Goal: Check status: Check status

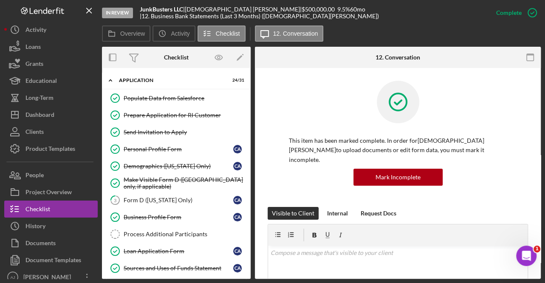
scroll to position [192, 0]
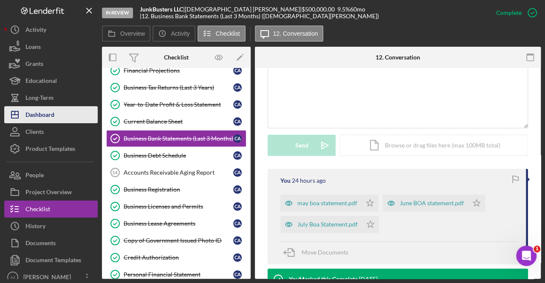
click at [48, 112] on div "Dashboard" at bounding box center [39, 115] width 29 height 19
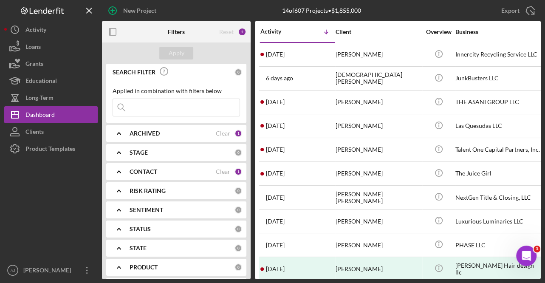
click at [161, 173] on div "CONTACT" at bounding box center [173, 171] width 86 height 7
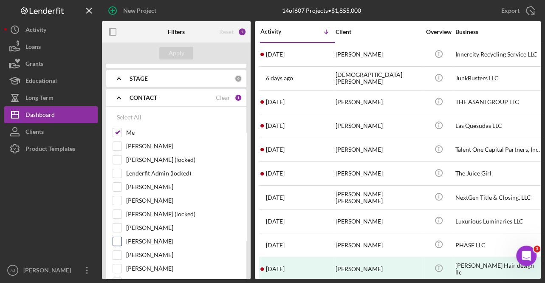
scroll to position [77, 0]
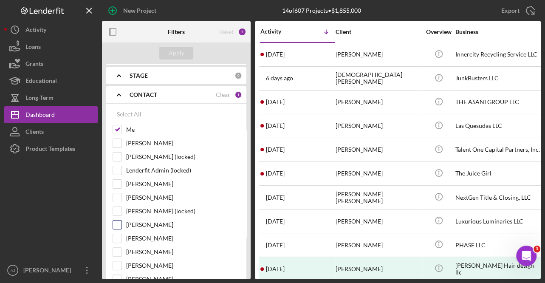
click at [119, 226] on input "[PERSON_NAME]" at bounding box center [117, 224] width 8 height 8
checkbox input "true"
click at [178, 53] on div "Apply" at bounding box center [177, 53] width 16 height 13
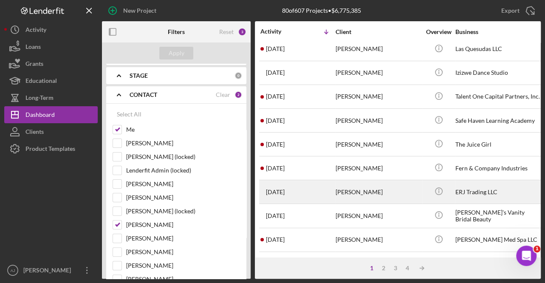
click at [348, 192] on div "[PERSON_NAME]" at bounding box center [378, 192] width 85 height 23
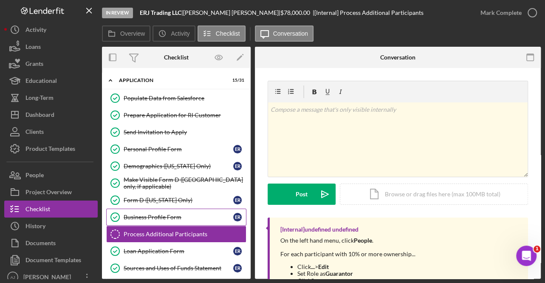
click at [175, 218] on div "Business Profile Form" at bounding box center [179, 217] width 110 height 7
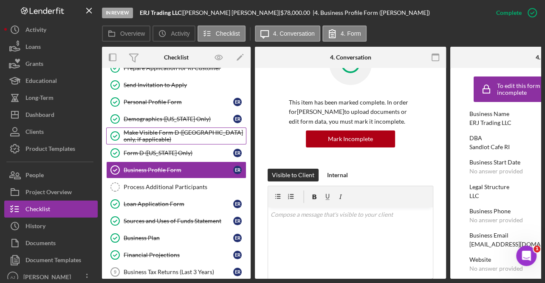
scroll to position [154, 0]
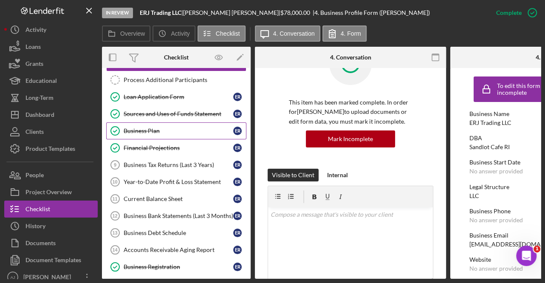
click at [170, 131] on div "Business Plan" at bounding box center [179, 130] width 110 height 7
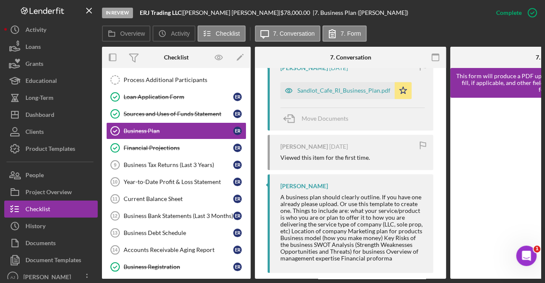
scroll to position [347, 0]
click at [364, 94] on div "Sandlot_Cafe_RI_Business_Plan.pdf" at bounding box center [337, 90] width 114 height 17
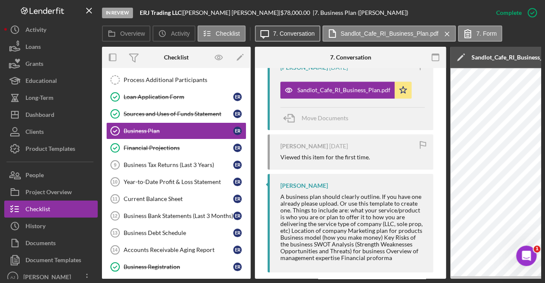
click at [299, 33] on label "7. Conversation" at bounding box center [294, 33] width 42 height 7
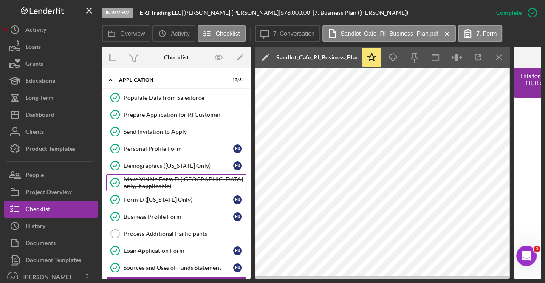
scroll to position [0, 0]
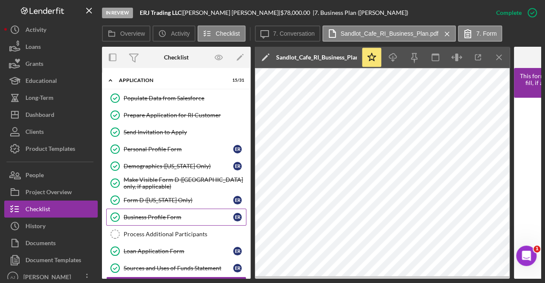
click at [176, 215] on div "Business Profile Form" at bounding box center [179, 217] width 110 height 7
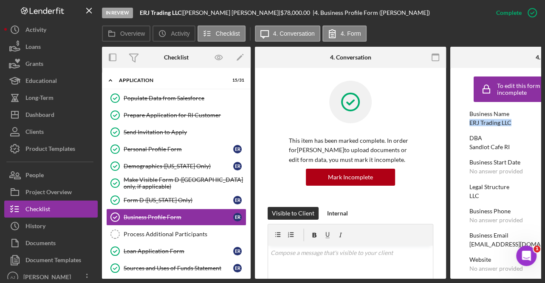
drag, startPoint x: 512, startPoint y: 123, endPoint x: 467, endPoint y: 123, distance: 44.6
click at [467, 123] on form "To edit this form you must mark this item incomplete Business Name ERJ Trading …" at bounding box center [545, 173] width 191 height 211
copy div "ERJ Trading LLC"
drag, startPoint x: 511, startPoint y: 147, endPoint x: 467, endPoint y: 149, distance: 43.8
click at [467, 149] on form "To edit this form you must mark this item incomplete Business Name ERJ Trading …" at bounding box center [545, 173] width 191 height 211
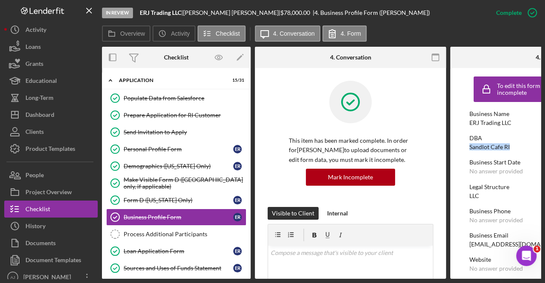
copy div "Sandlot Cafe RI"
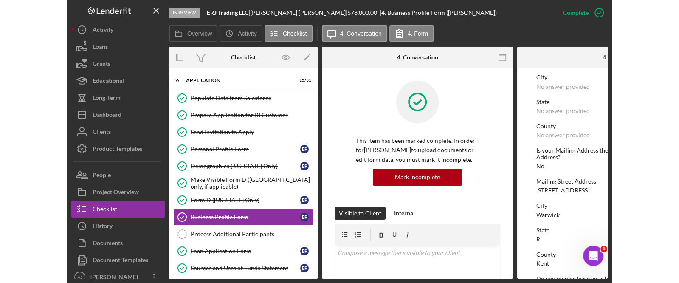
scroll to position [386, 0]
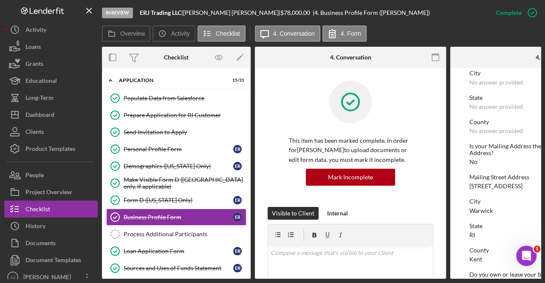
click at [543, 174] on div "In Review ERJ Trading LLC | [PERSON_NAME] | $78,000.00 | 4. Business Profile Fo…" at bounding box center [272, 141] width 545 height 283
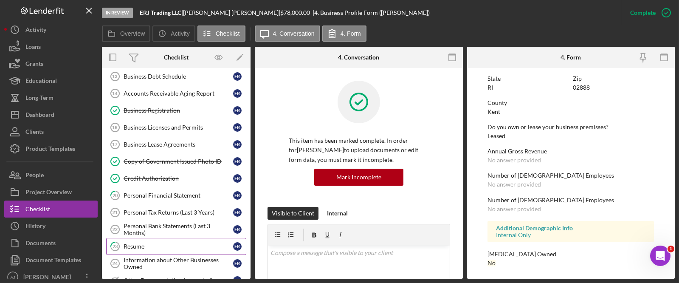
scroll to position [309, 0]
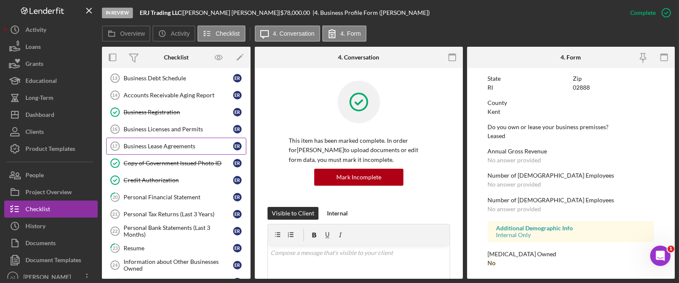
click at [164, 146] on div "Business Lease Agreements" at bounding box center [179, 146] width 110 height 7
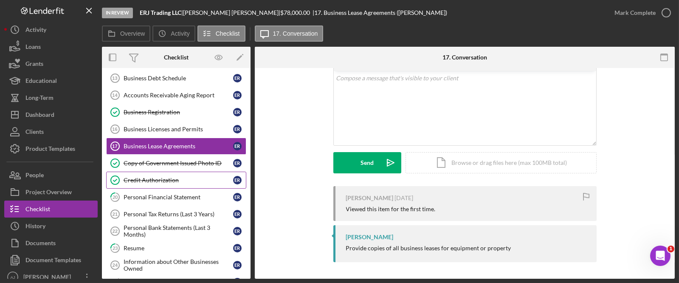
scroll to position [270, 0]
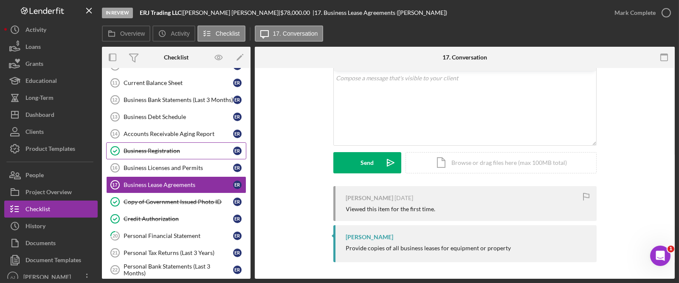
click at [158, 157] on link "Business Registration Business Registration E R" at bounding box center [176, 150] width 140 height 17
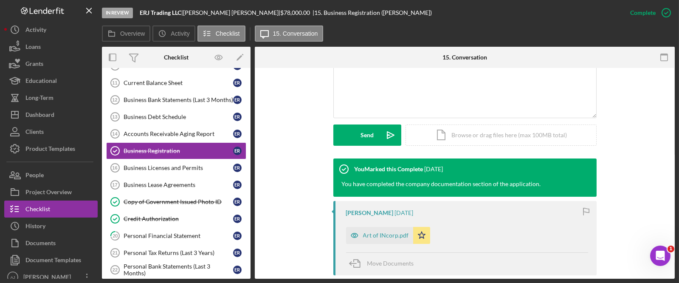
scroll to position [270, 0]
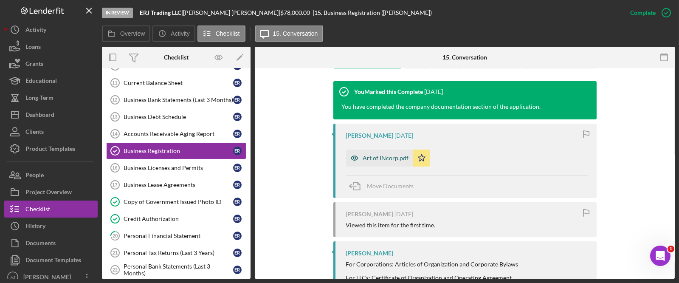
click at [384, 157] on div "Art of INcorp.pdf" at bounding box center [386, 158] width 46 height 7
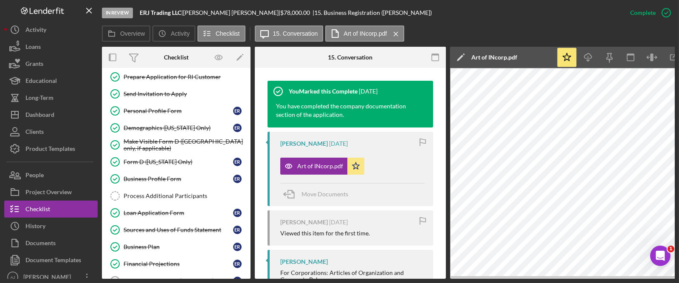
scroll to position [0, 0]
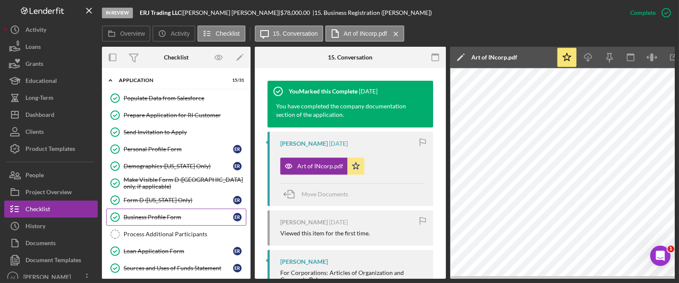
click at [173, 217] on div "Business Profile Form" at bounding box center [179, 217] width 110 height 7
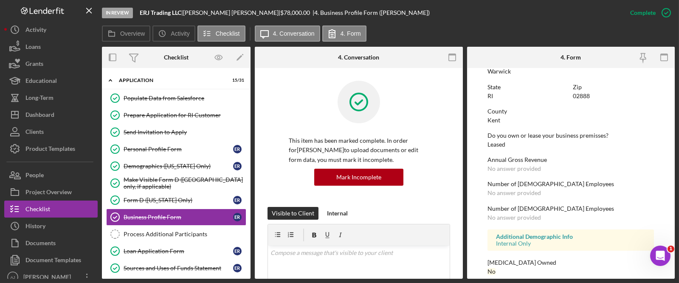
scroll to position [527, 0]
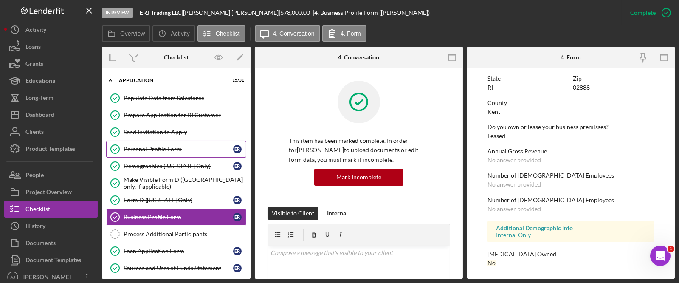
click at [171, 148] on div "Personal Profile Form" at bounding box center [179, 149] width 110 height 7
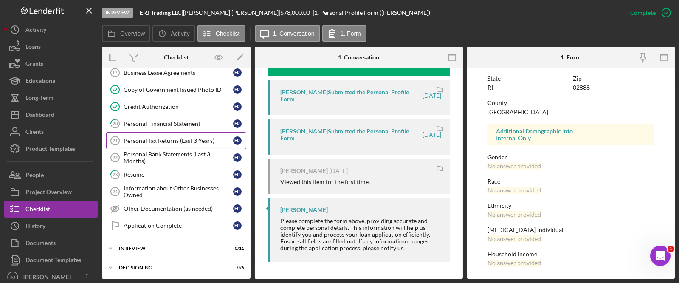
scroll to position [386, 0]
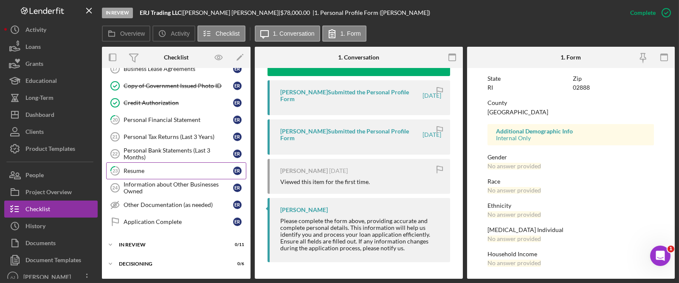
click at [164, 164] on link "23 Resume E R" at bounding box center [176, 170] width 140 height 17
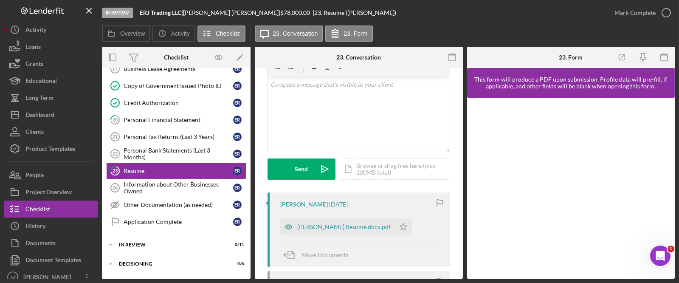
scroll to position [116, 0]
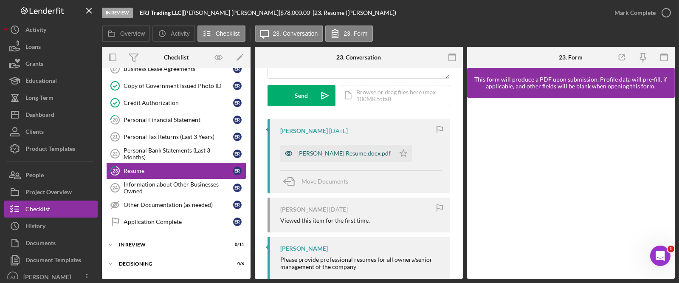
click at [332, 155] on div "[PERSON_NAME] Resume.docx.pdf" at bounding box center [343, 153] width 93 height 7
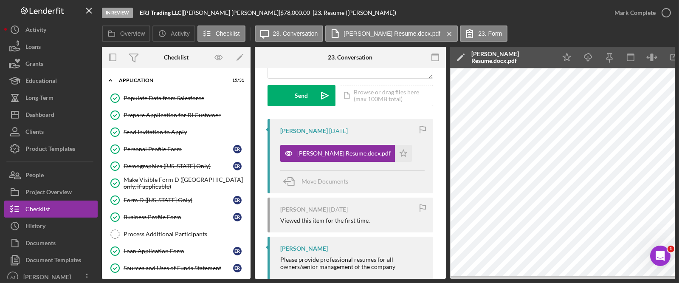
scroll to position [0, 0]
click at [174, 214] on div "Business Profile Form" at bounding box center [179, 217] width 110 height 7
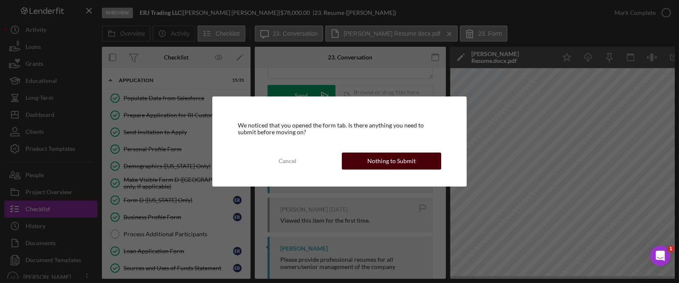
click at [369, 164] on div "Nothing to Submit" at bounding box center [391, 160] width 48 height 17
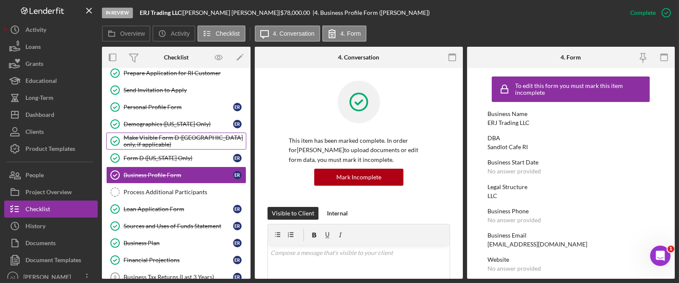
scroll to position [116, 0]
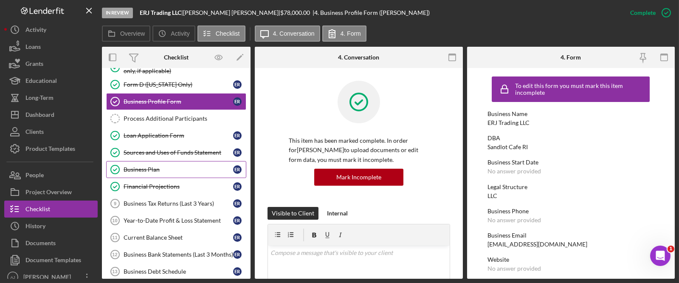
click at [176, 172] on link "Business Plan Business Plan E R" at bounding box center [176, 169] width 140 height 17
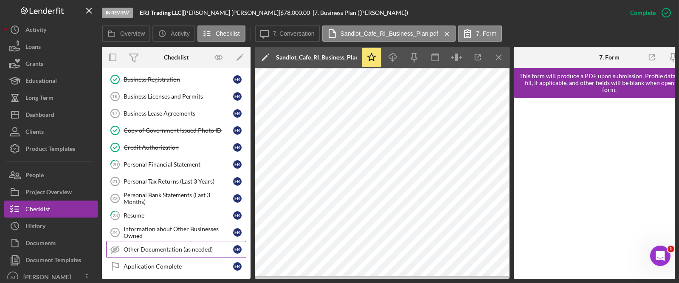
scroll to position [325, 0]
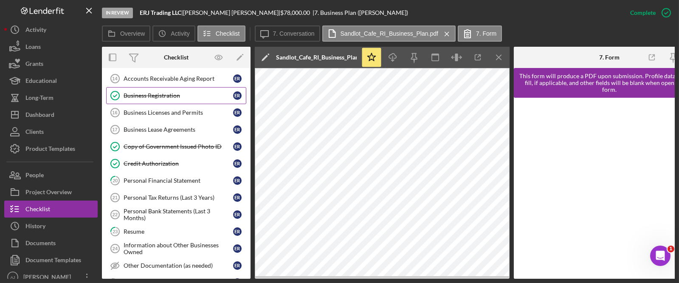
click at [166, 99] on link "Business Registration Business Registration E R" at bounding box center [176, 95] width 140 height 17
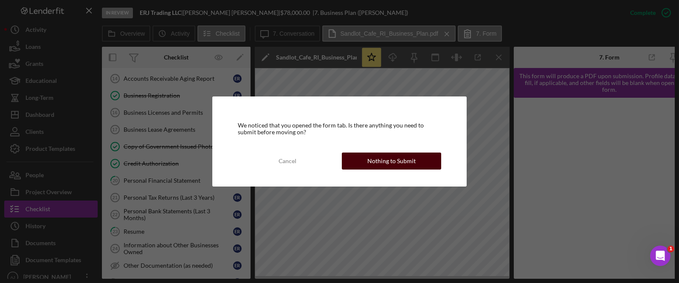
click at [379, 161] on div "Nothing to Submit" at bounding box center [391, 160] width 48 height 17
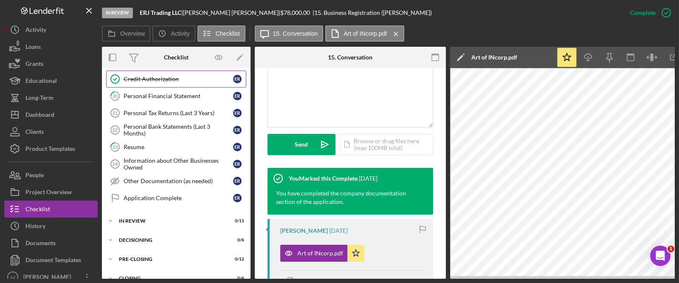
scroll to position [441, 0]
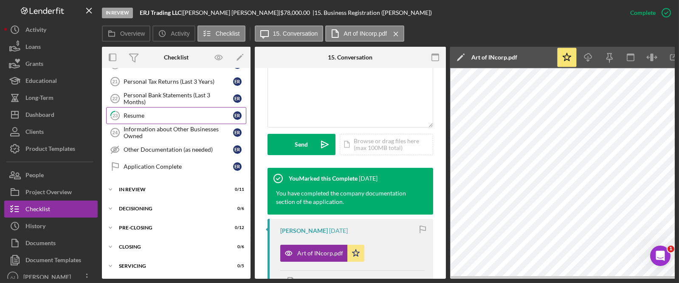
click at [150, 114] on div "Resume" at bounding box center [179, 115] width 110 height 7
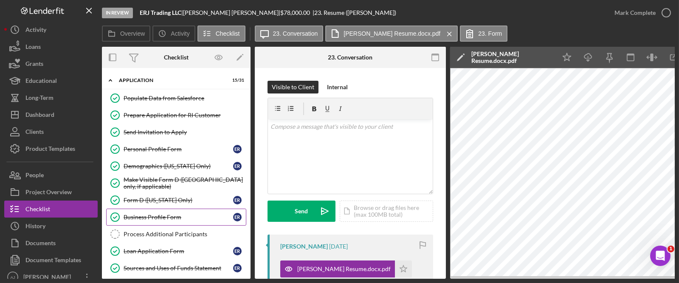
click at [170, 212] on link "Business Profile Form Business Profile Form E R" at bounding box center [176, 217] width 140 height 17
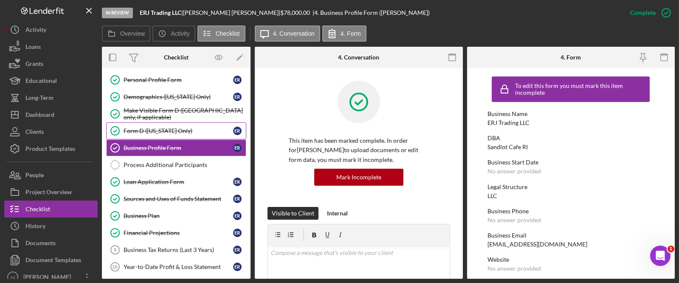
scroll to position [77, 0]
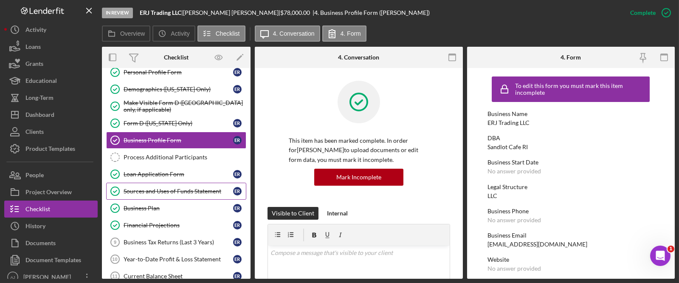
click at [162, 192] on div "Sources and Uses of Funds Statement" at bounding box center [179, 191] width 110 height 7
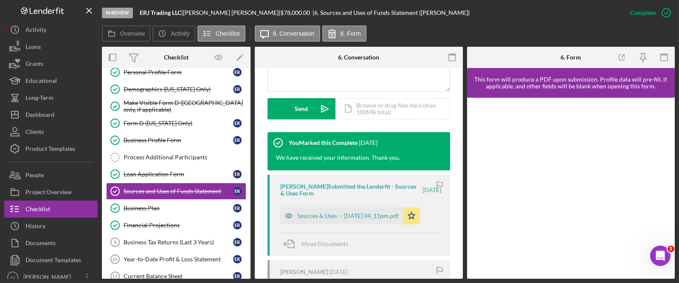
scroll to position [270, 0]
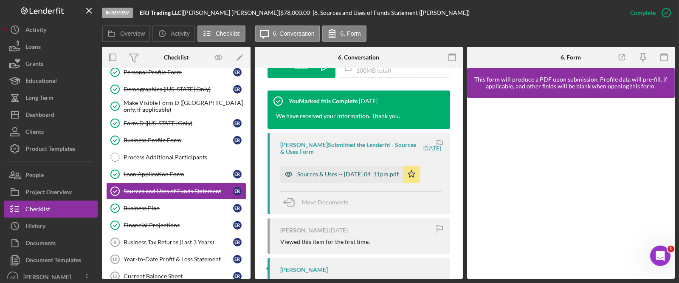
click at [339, 176] on div "Sources & Uses -- [DATE] 04_11pm.pdf" at bounding box center [348, 174] width 102 height 7
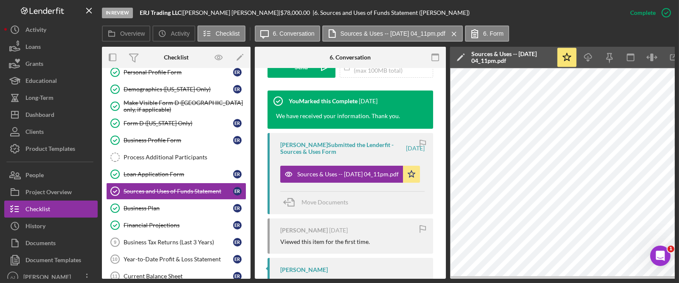
scroll to position [309, 0]
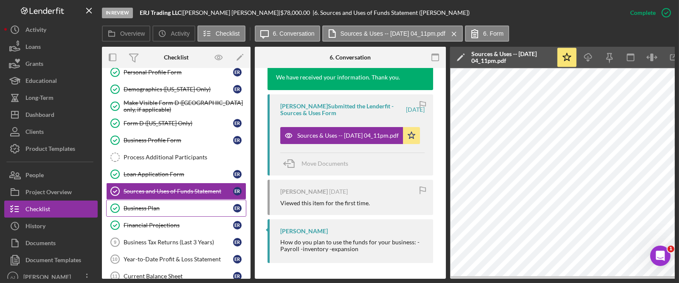
click at [184, 206] on div "Business Plan" at bounding box center [179, 208] width 110 height 7
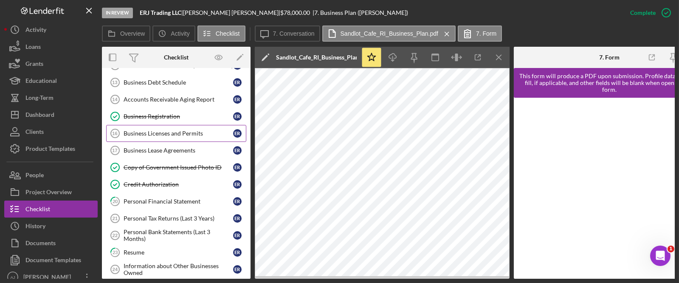
scroll to position [309, 0]
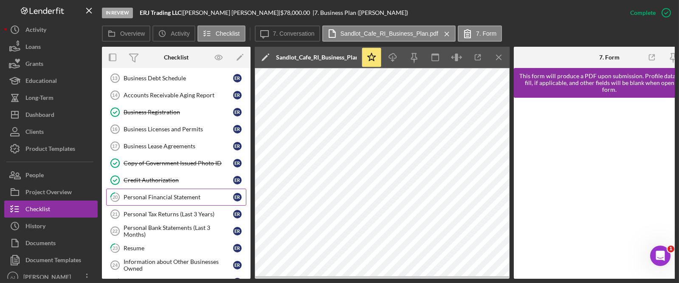
click at [156, 197] on div "Personal Financial Statement" at bounding box center [179, 197] width 110 height 7
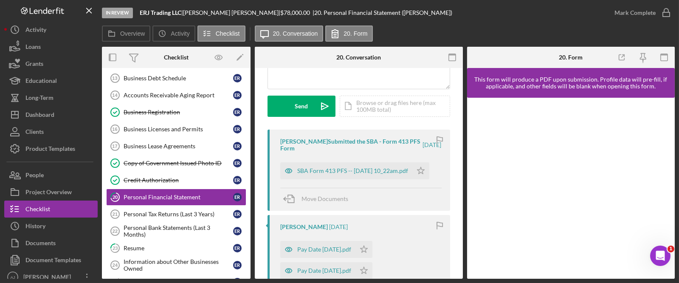
scroll to position [116, 0]
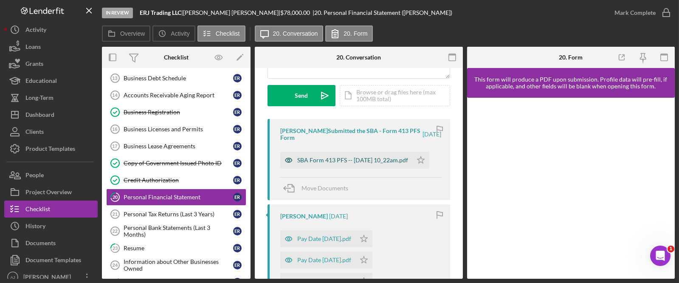
click at [348, 159] on div "SBA Form 413 PFS -- [DATE] 10_22am.pdf" at bounding box center [352, 160] width 111 height 7
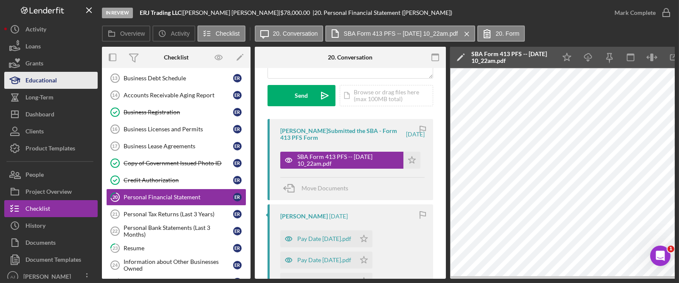
scroll to position [0, 0]
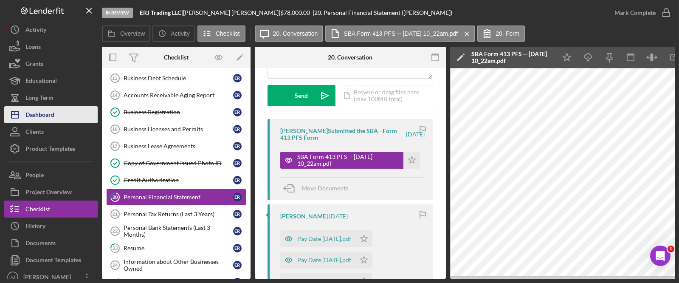
click at [54, 116] on div "Dashboard" at bounding box center [39, 115] width 29 height 19
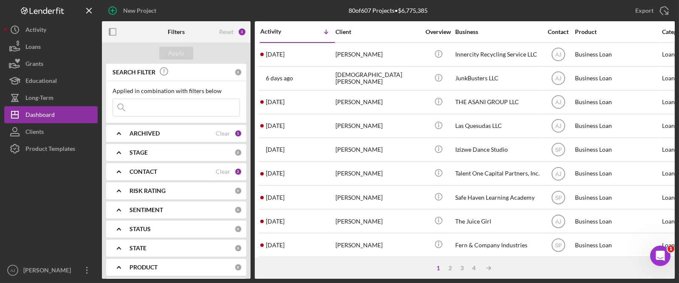
click at [132, 130] on b "ARCHIVED" at bounding box center [145, 133] width 30 height 7
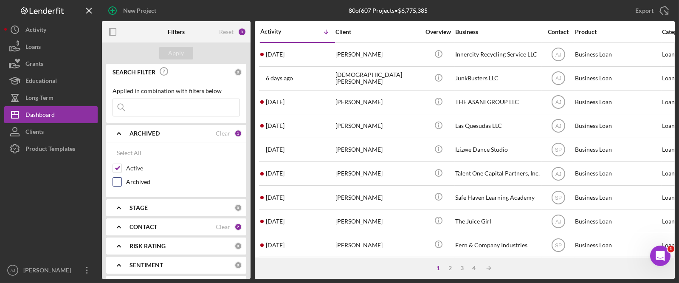
click at [118, 182] on input "Archived" at bounding box center [117, 182] width 8 height 8
checkbox input "true"
click at [147, 108] on input at bounding box center [176, 107] width 127 height 17
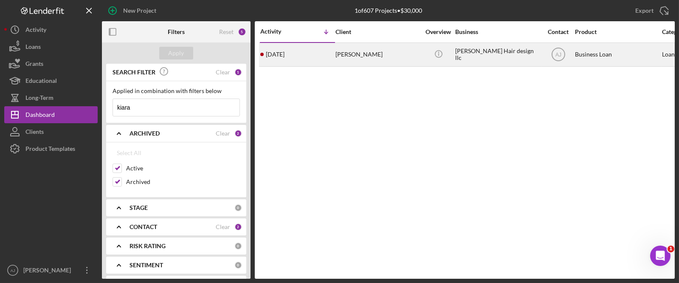
type input "kiara"
click at [379, 54] on div "[PERSON_NAME]" at bounding box center [378, 54] width 85 height 23
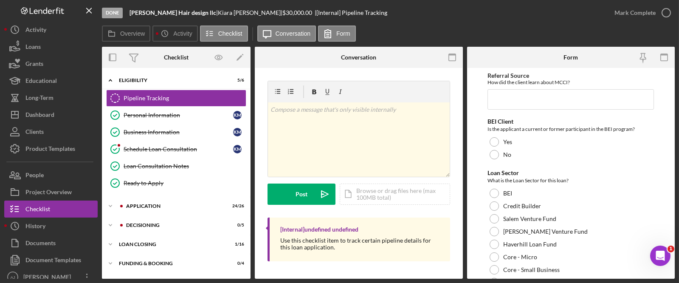
drag, startPoint x: 234, startPoint y: 11, endPoint x: 199, endPoint y: 11, distance: 34.8
click at [199, 11] on div "[PERSON_NAME] Hair design llc | [PERSON_NAME] | $30,000.00 | [Internal] Pipelin…" at bounding box center [259, 12] width 258 height 7
copy div "[PERSON_NAME]"
click at [166, 130] on div "Business Information" at bounding box center [179, 132] width 110 height 7
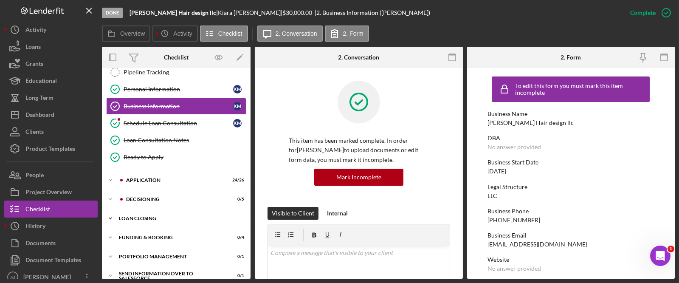
scroll to position [35, 0]
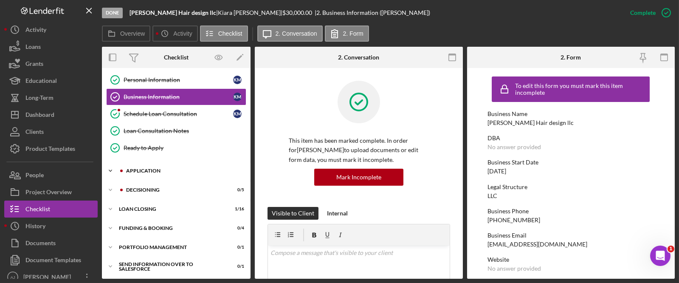
click at [157, 172] on div "Application" at bounding box center [183, 170] width 114 height 5
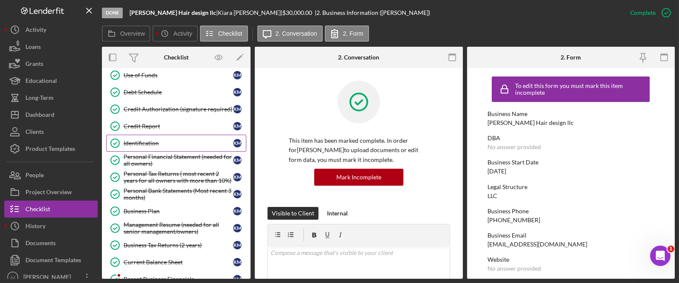
scroll to position [190, 0]
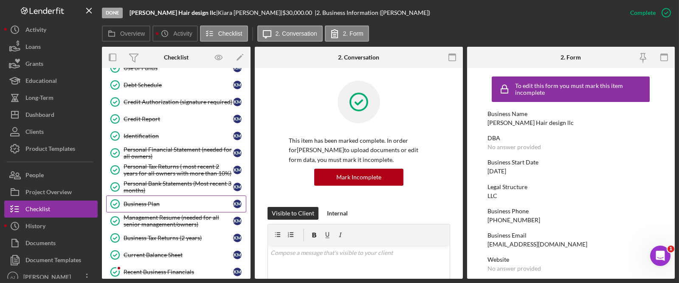
click at [161, 201] on div "Business Plan" at bounding box center [179, 203] width 110 height 7
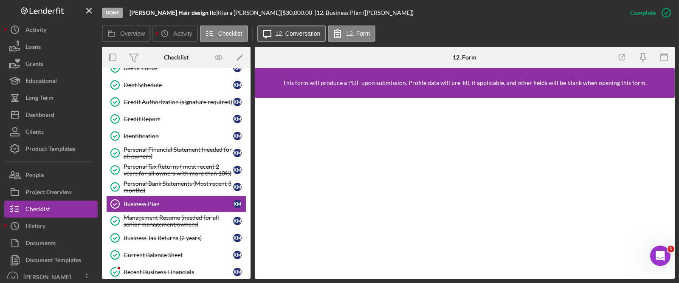
click at [297, 35] on label "12. Conversation" at bounding box center [298, 33] width 45 height 7
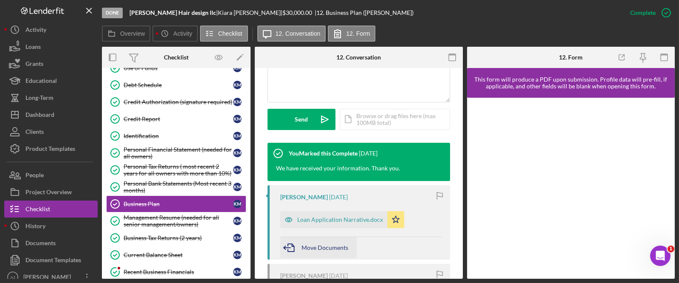
scroll to position [231, 0]
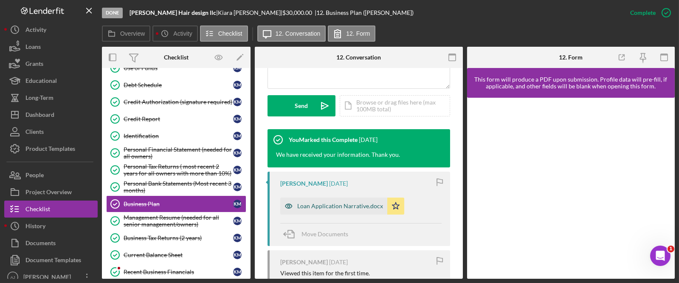
click at [332, 206] on div "Loan Application Narrative.docx" at bounding box center [340, 206] width 86 height 7
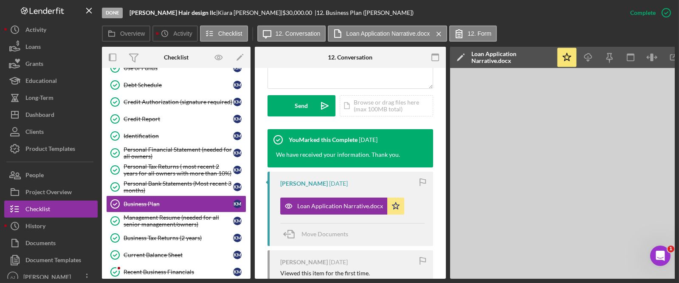
scroll to position [0, 1]
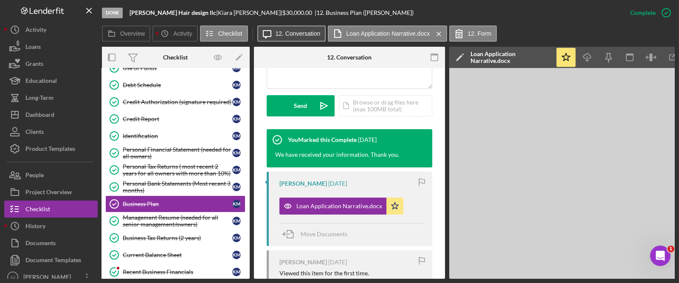
click at [298, 36] on label "12. Conversation" at bounding box center [298, 33] width 45 height 7
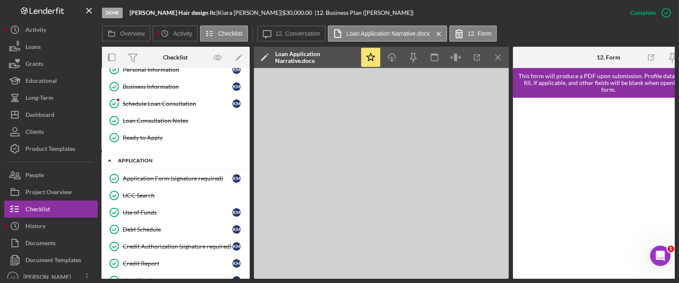
scroll to position [0, 0]
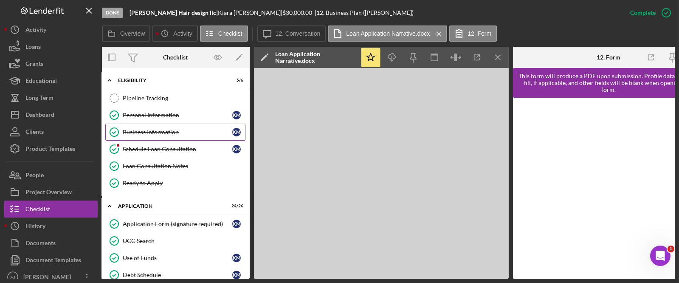
click at [164, 136] on link "Business Information Business Information K M" at bounding box center [175, 132] width 140 height 17
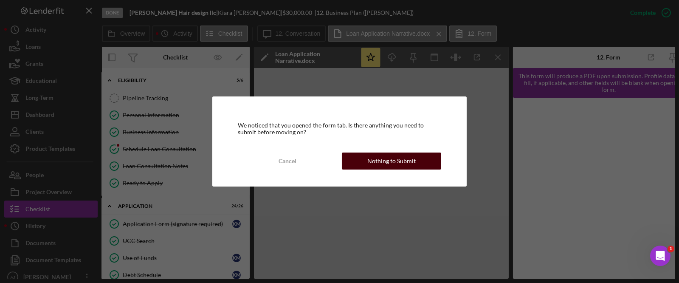
click at [389, 158] on div "Nothing to Submit" at bounding box center [391, 160] width 48 height 17
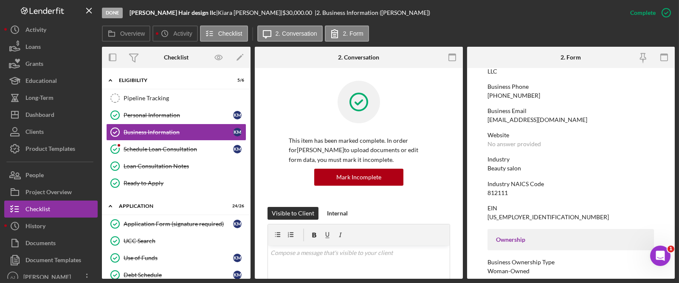
scroll to position [124, 0]
click at [536, 118] on div "[EMAIL_ADDRESS][DOMAIN_NAME]" at bounding box center [538, 120] width 100 height 7
copy div "[EMAIL_ADDRESS][DOMAIN_NAME]"
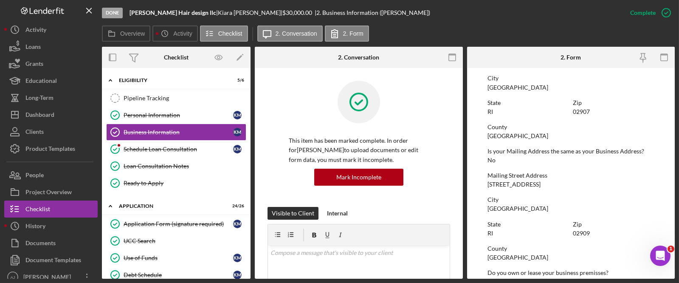
scroll to position [395, 0]
